Goal: Task Accomplishment & Management: Use online tool/utility

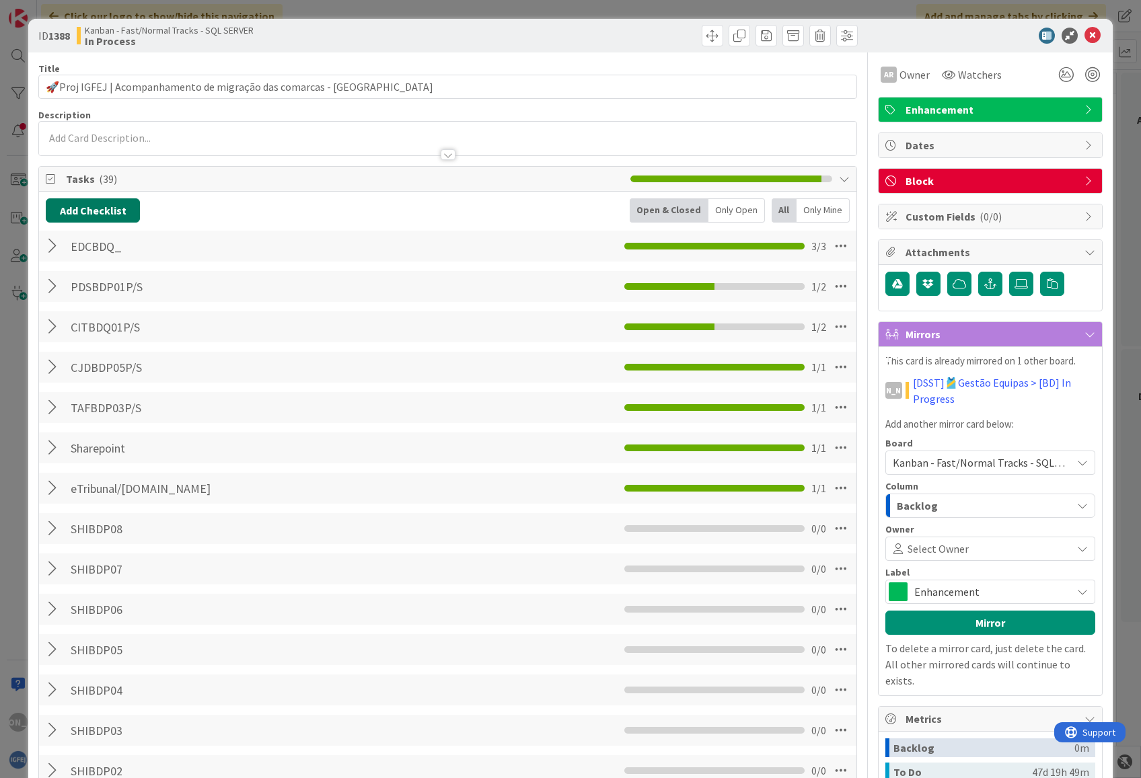
click at [96, 211] on button "Add Checklist" at bounding box center [93, 210] width 94 height 24
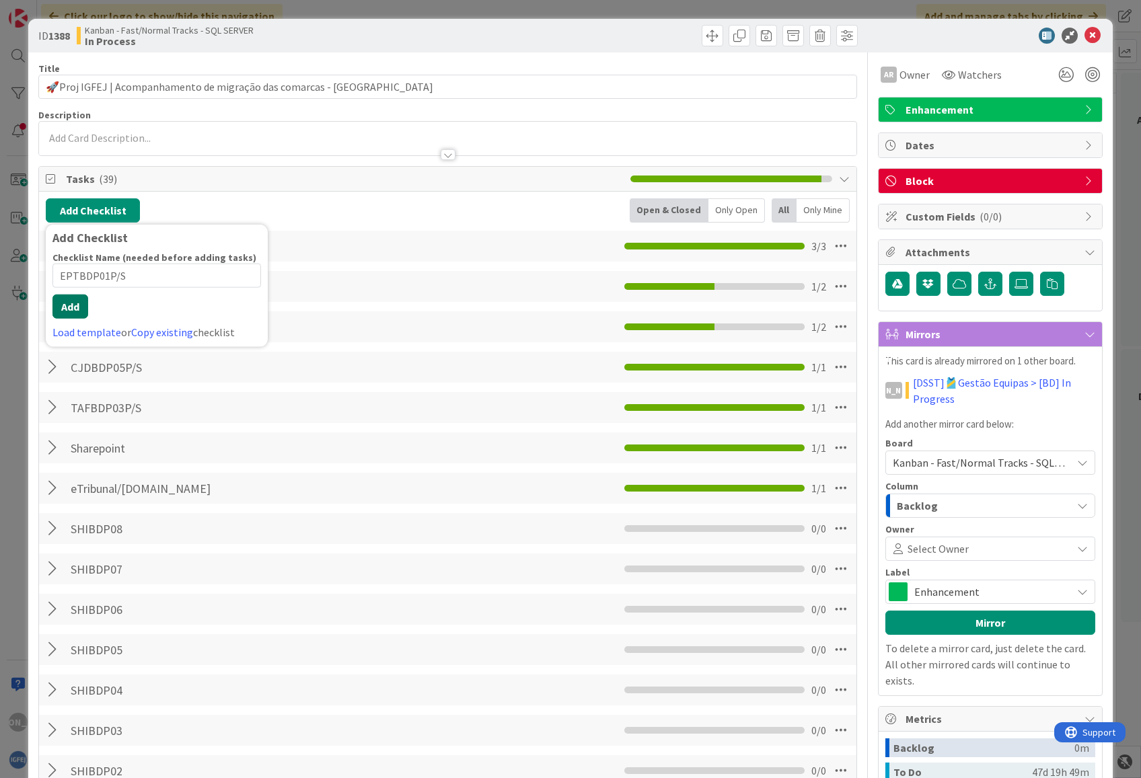
type input "EPTBDP01P/S"
click at [66, 319] on button "Add" at bounding box center [70, 307] width 36 height 24
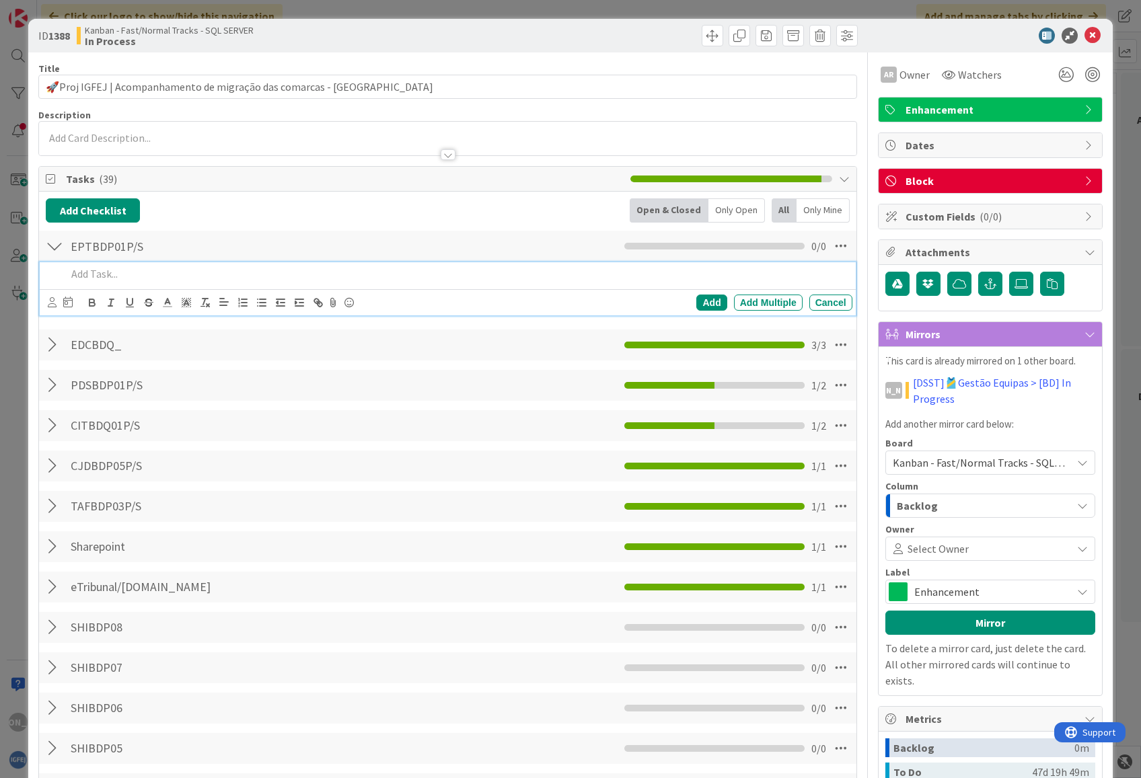
click at [52, 343] on div at bounding box center [54, 345] width 17 height 24
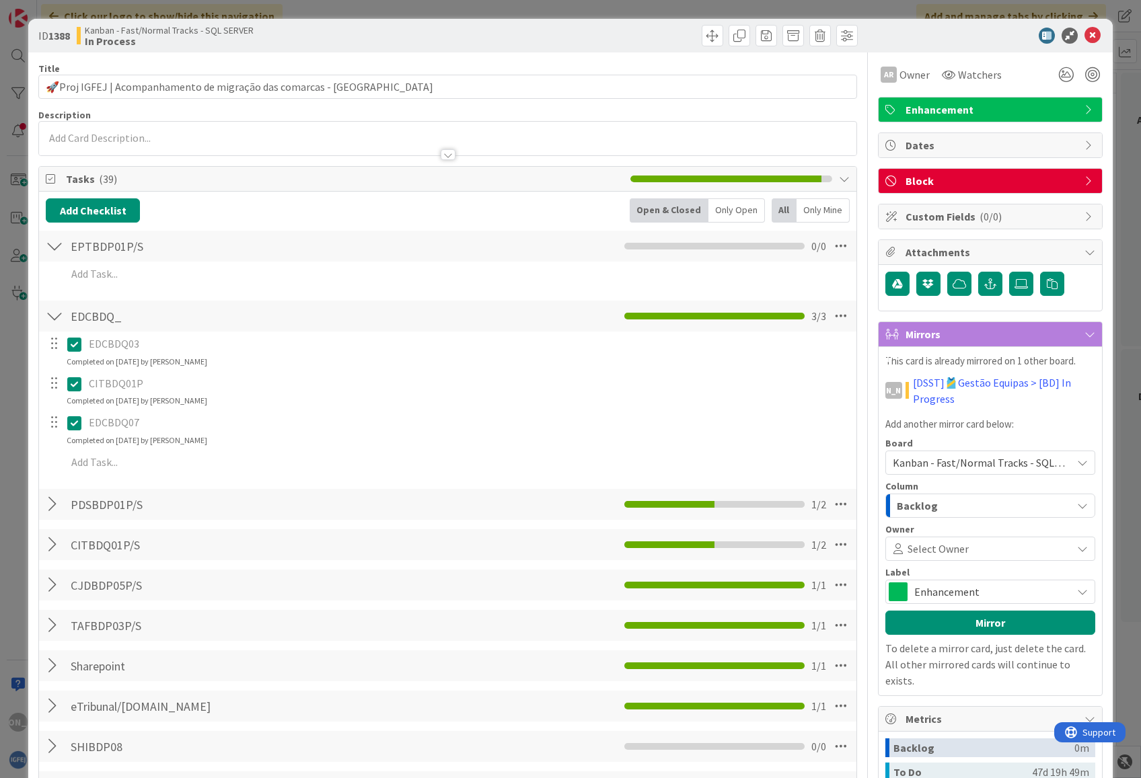
click at [55, 321] on div at bounding box center [54, 316] width 17 height 24
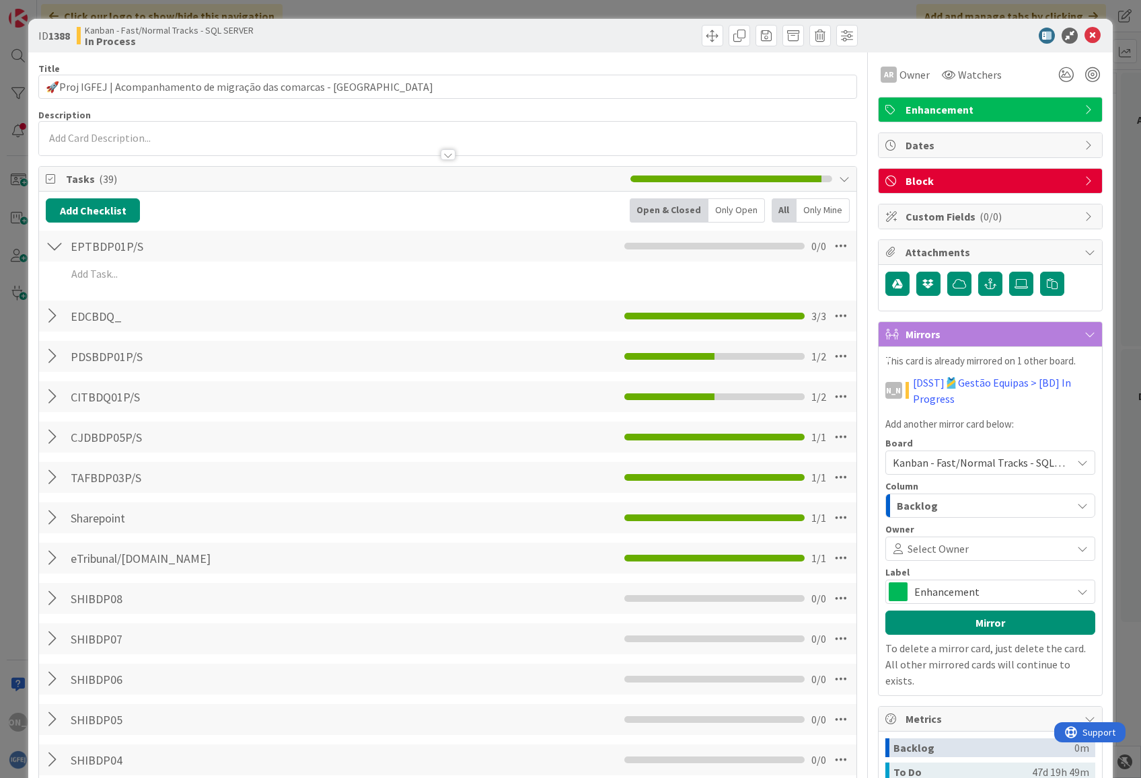
click at [54, 393] on div at bounding box center [54, 397] width 17 height 24
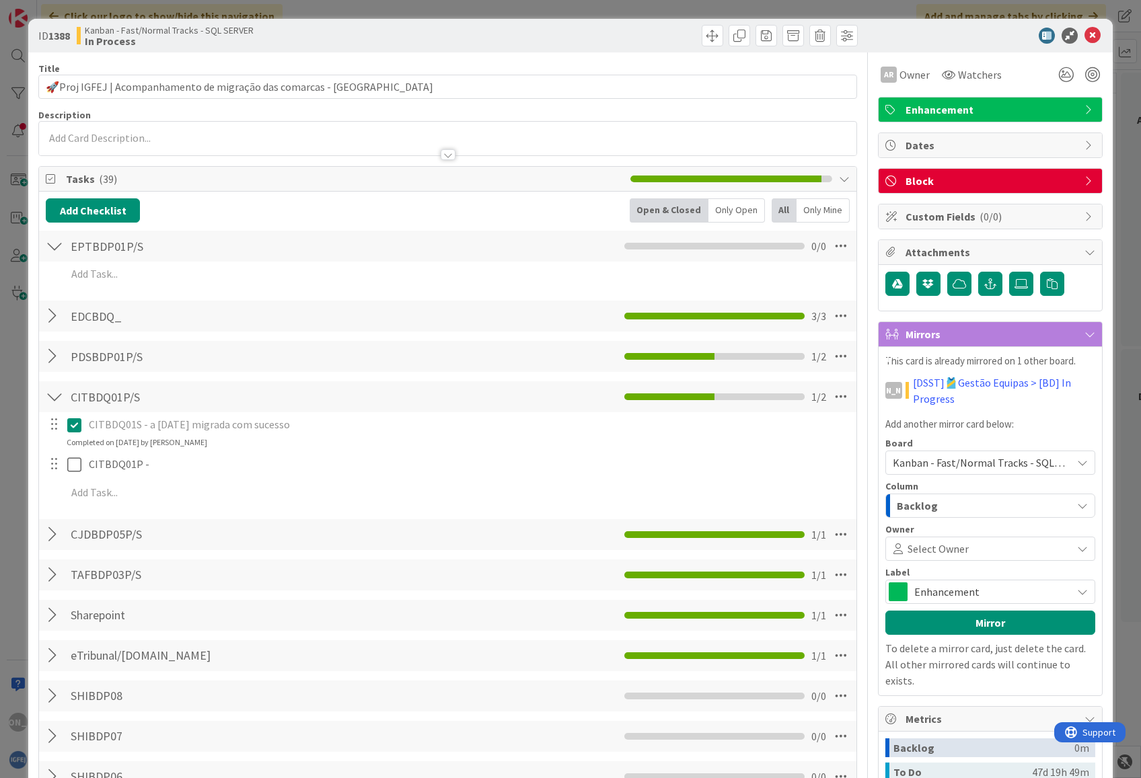
click at [54, 393] on div at bounding box center [54, 397] width 17 height 24
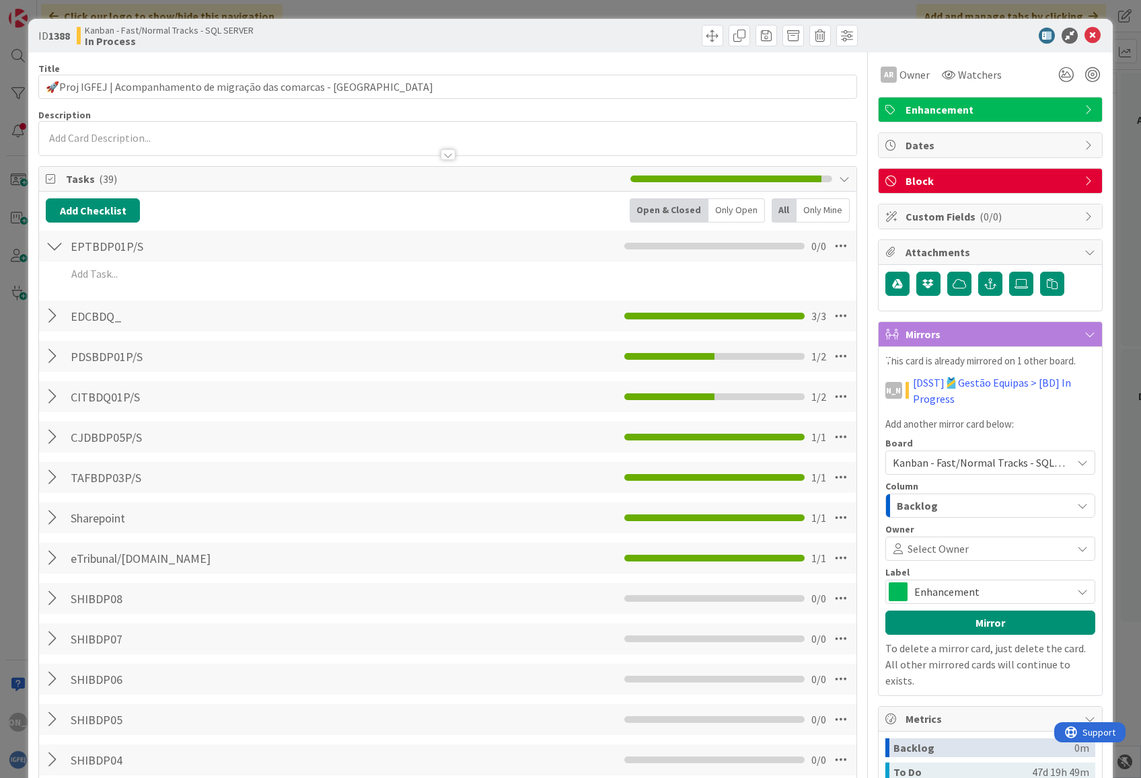
click at [52, 363] on div at bounding box center [54, 356] width 17 height 24
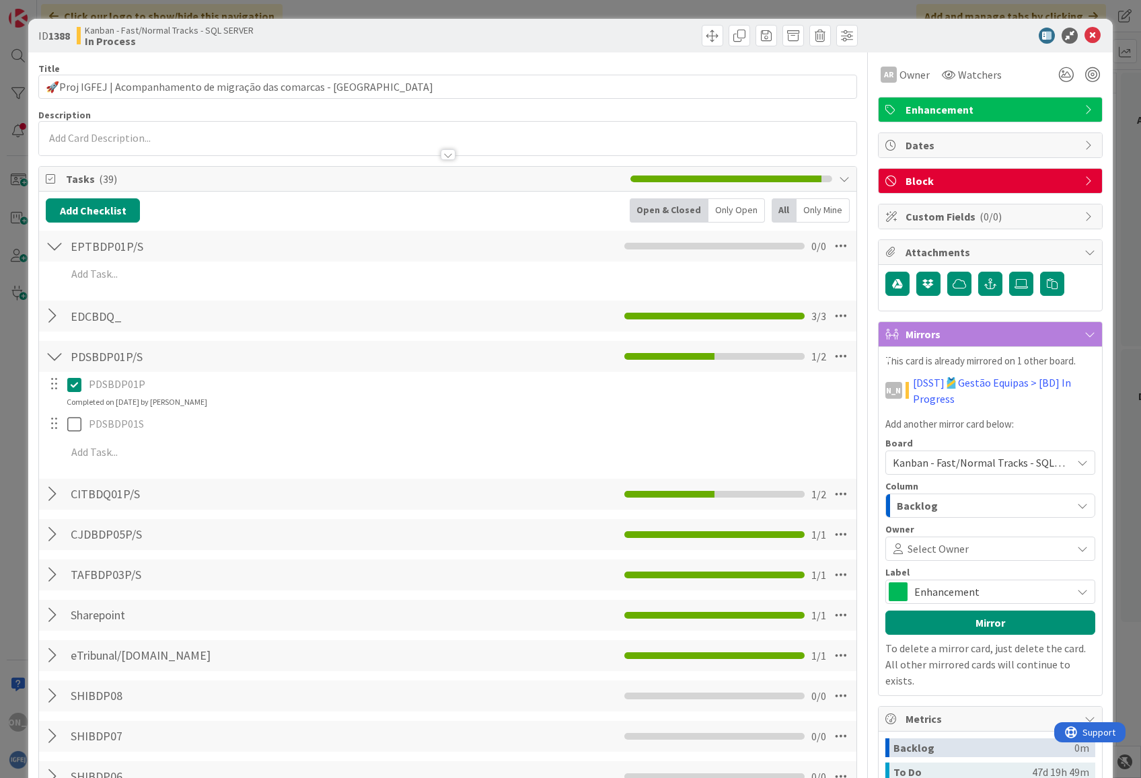
click at [52, 363] on div at bounding box center [54, 356] width 17 height 24
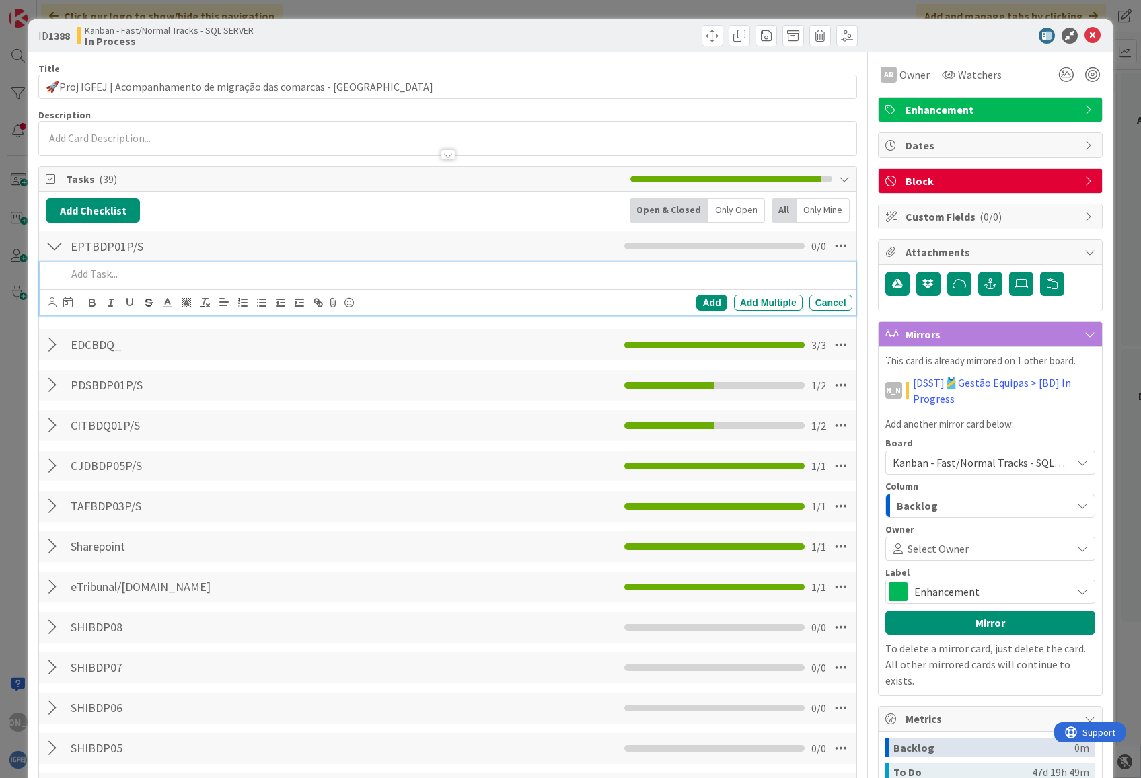
click at [85, 286] on div at bounding box center [456, 274] width 790 height 24
click at [696, 303] on div "Add" at bounding box center [711, 303] width 30 height 16
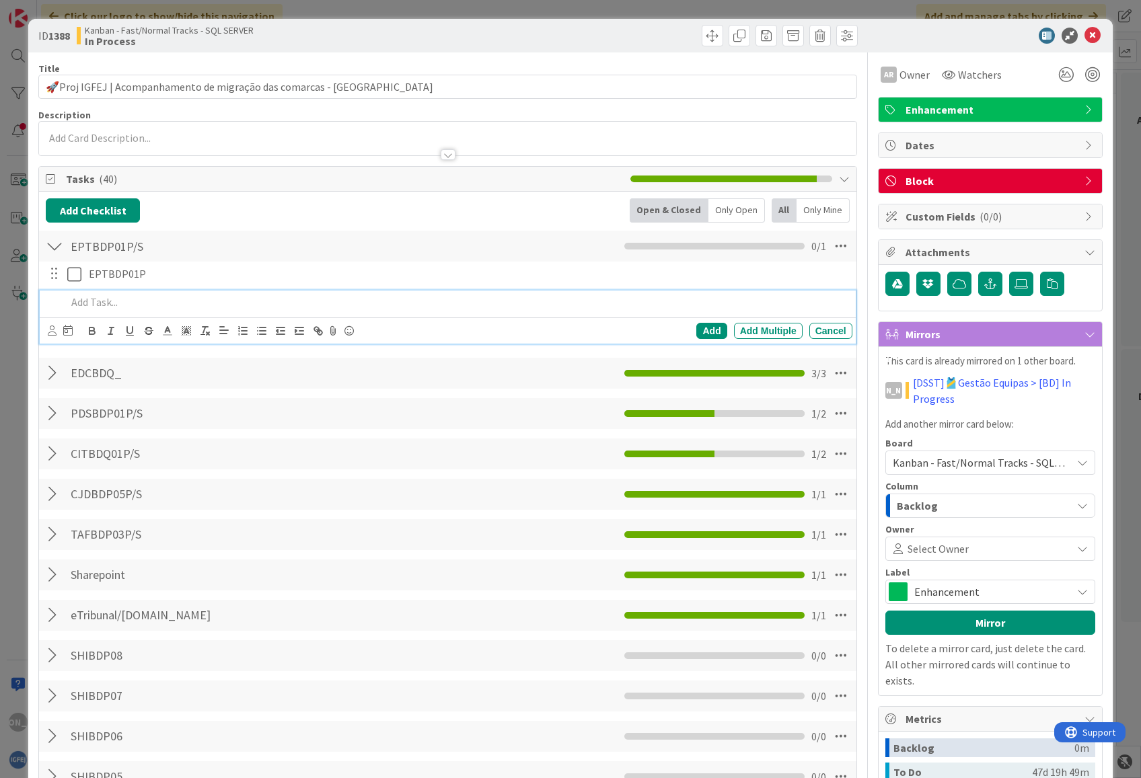
click at [143, 297] on div "EPTBDP01P Update Cancel Add Add Multiple Cancel" at bounding box center [447, 305] width 803 height 87
click at [143, 297] on p at bounding box center [457, 302] width 780 height 15
paste div
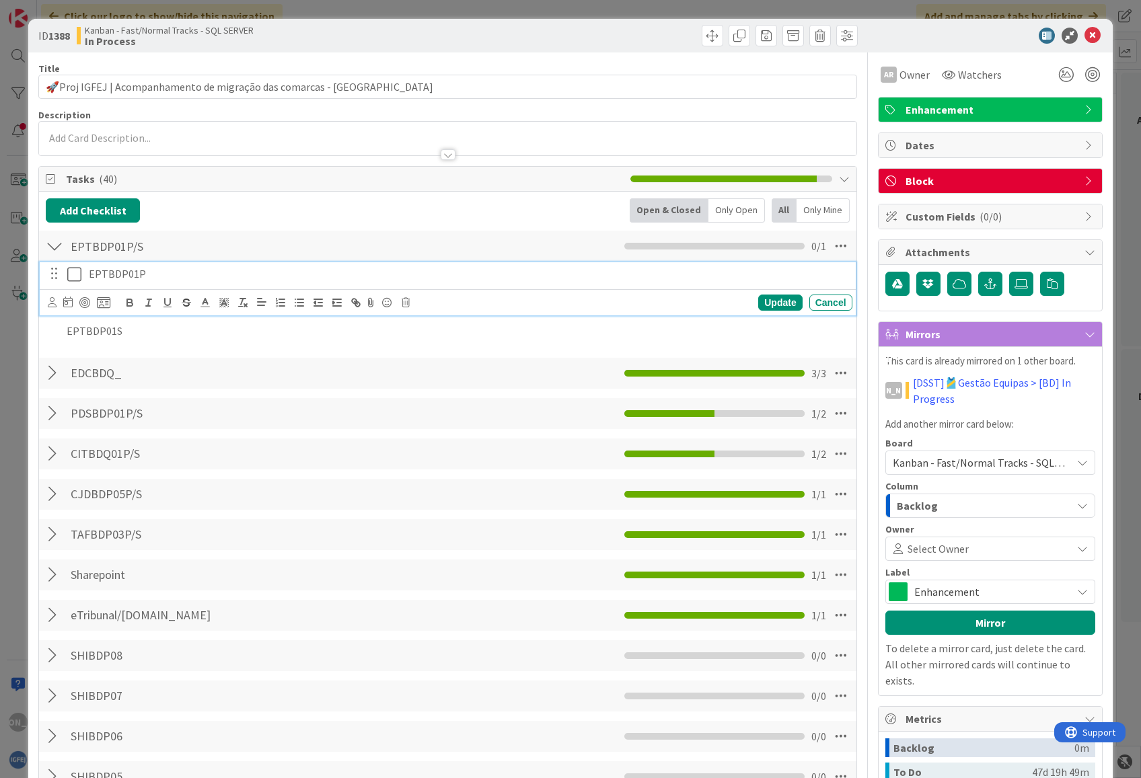
click at [73, 278] on icon at bounding box center [74, 274] width 14 height 16
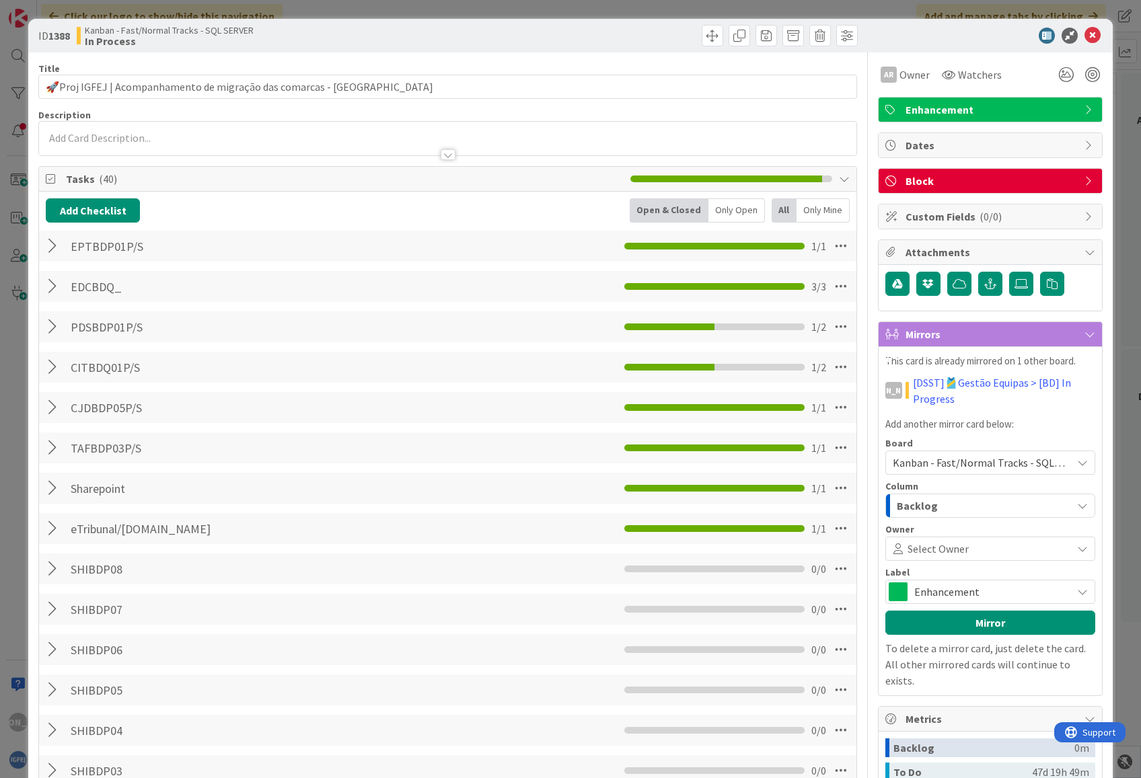
click at [58, 250] on div at bounding box center [54, 246] width 17 height 24
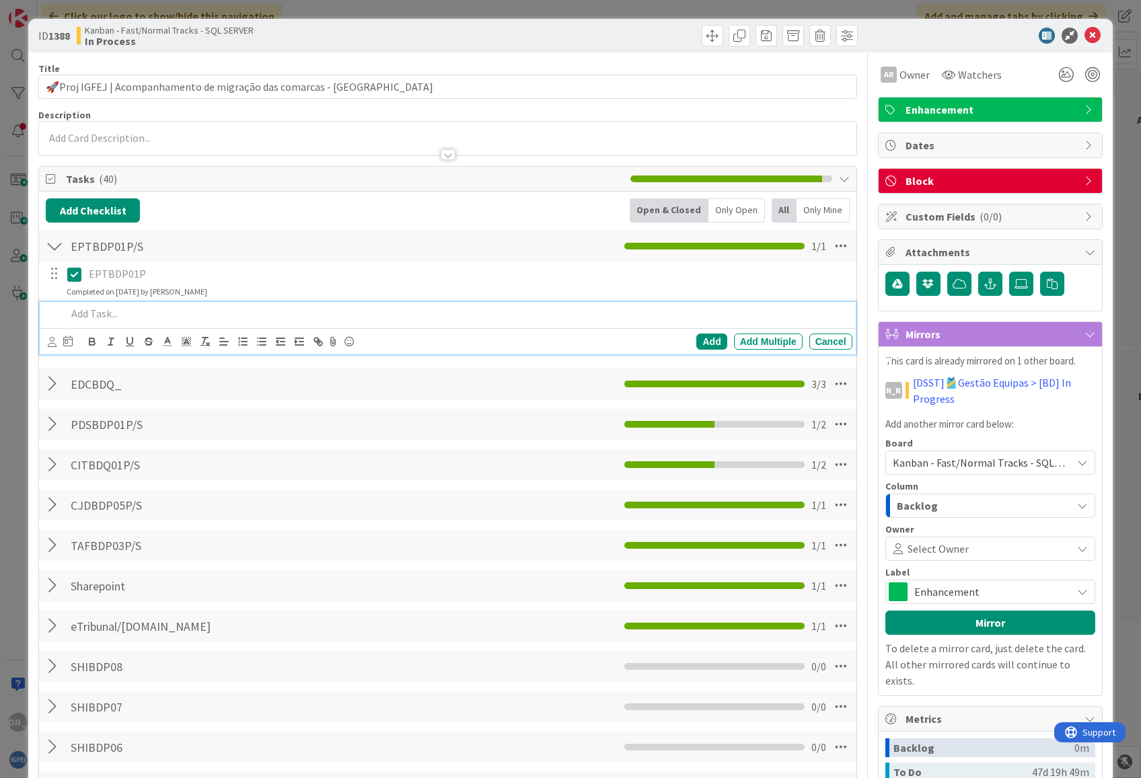
click at [112, 304] on div at bounding box center [456, 314] width 790 height 24
paste div
click at [696, 338] on div "Add" at bounding box center [711, 342] width 30 height 16
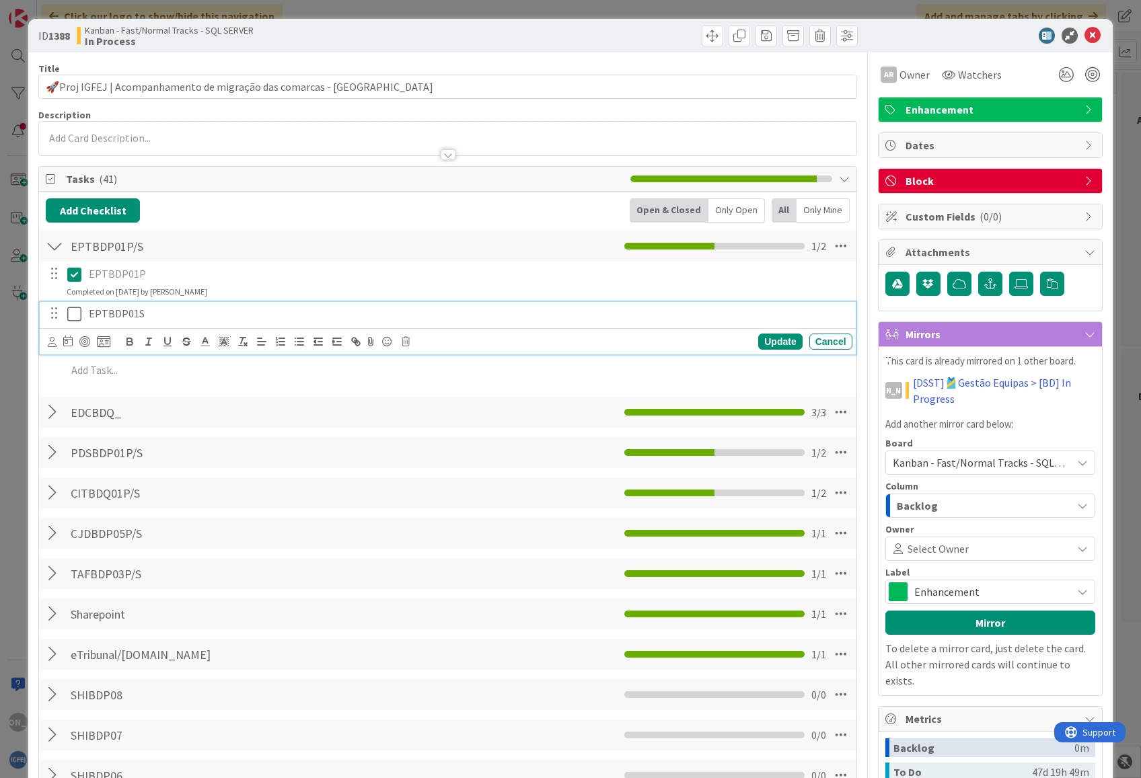
click at [76, 316] on icon at bounding box center [74, 314] width 14 height 16
